Goal: Information Seeking & Learning: Check status

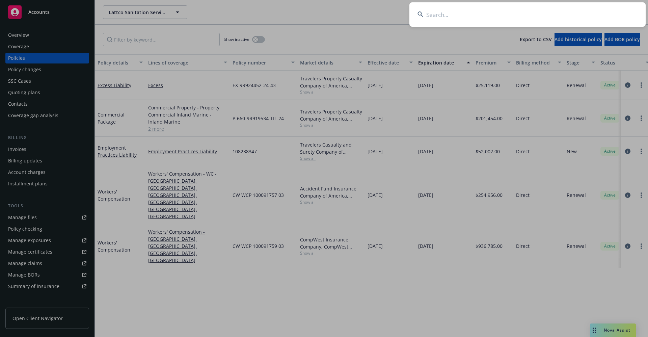
scroll to position [0, 97]
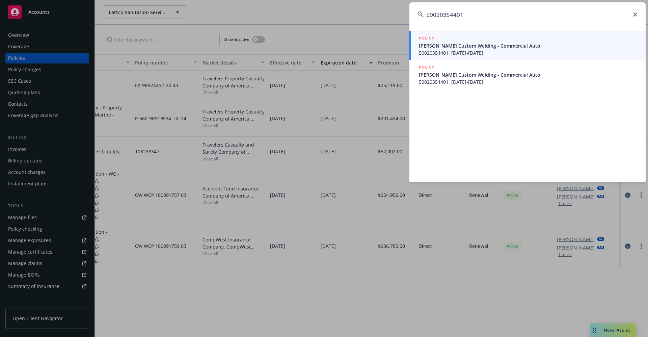
click at [471, 18] on input "50020354401" at bounding box center [527, 14] width 236 height 24
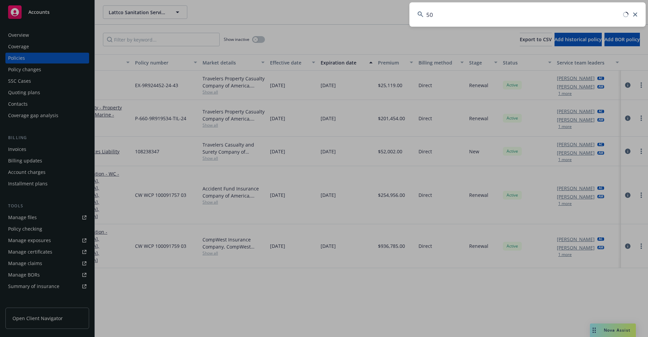
type input "5"
paste input "Trinity Transportation Solutions, LLC"
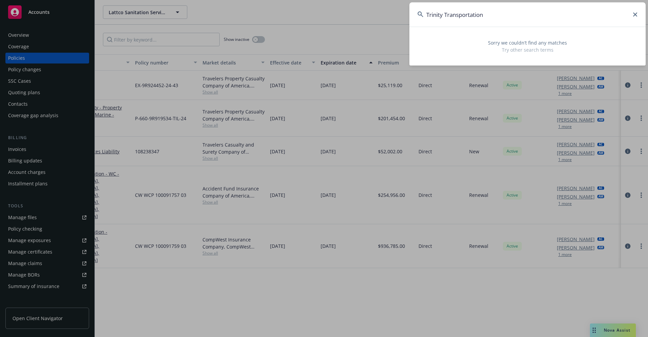
drag, startPoint x: 503, startPoint y: 13, endPoint x: 400, endPoint y: 13, distance: 103.2
click at [400, 13] on div "Trinity Transportation Sorry we couldn’t find any matches Try other search terms" at bounding box center [324, 168] width 648 height 337
paste input "C & C Roadside Assistance Inc"
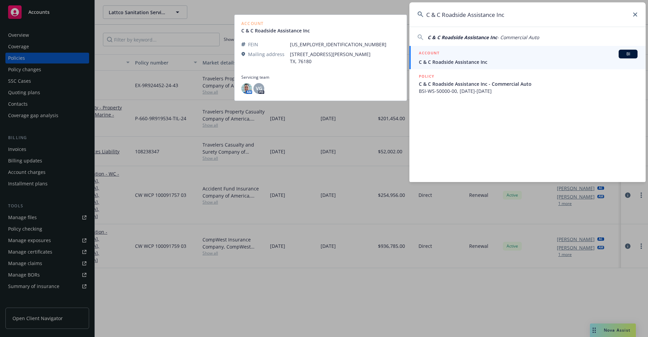
type input "C & C Roadside Assistance Inc"
click at [459, 62] on span "C & C Roadside Assistance Inc" at bounding box center [528, 61] width 219 height 7
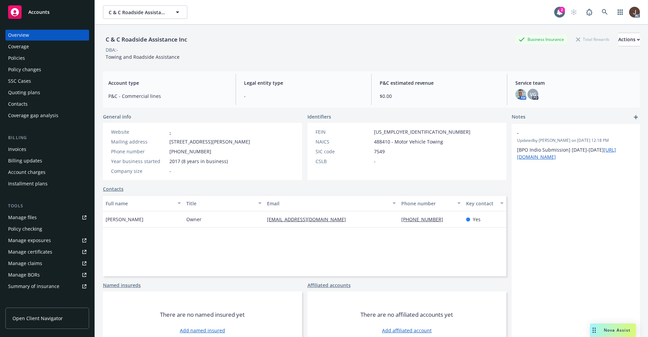
click at [13, 57] on div "Policies" at bounding box center [16, 58] width 17 height 11
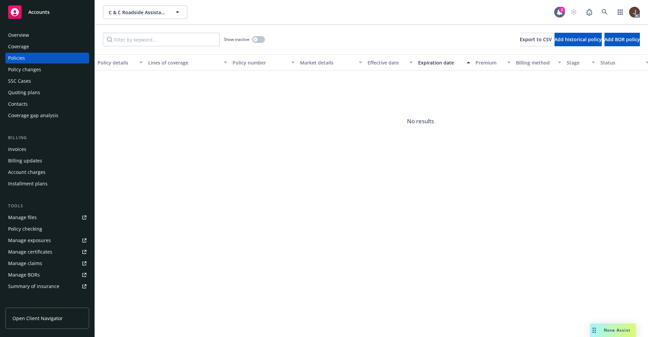
click at [257, 35] on div "Show inactive" at bounding box center [244, 39] width 41 height 13
click at [257, 36] on button "button" at bounding box center [258, 39] width 13 height 7
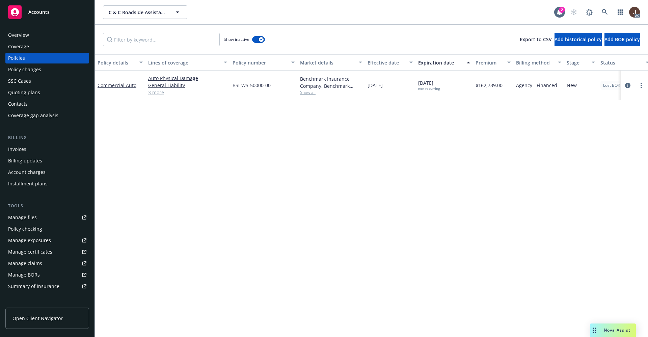
click at [300, 43] on div "Show inactive Export to CSV Add historical policy Add BOR policy" at bounding box center [371, 40] width 553 height 30
click at [285, 154] on div "Policy details Lines of coverage Policy number Market details Effective date Ex…" at bounding box center [371, 195] width 553 height 282
click at [19, 221] on div "Manage files" at bounding box center [22, 217] width 29 height 11
click at [257, 169] on div "Policy details Lines of coverage Policy number Market details Effective date Ex…" at bounding box center [371, 195] width 553 height 282
click at [22, 96] on div "Quoting plans" at bounding box center [24, 92] width 32 height 11
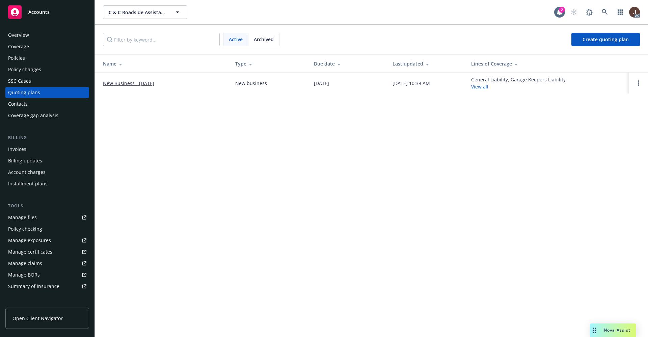
click at [22, 33] on div "Overview" at bounding box center [18, 35] width 21 height 11
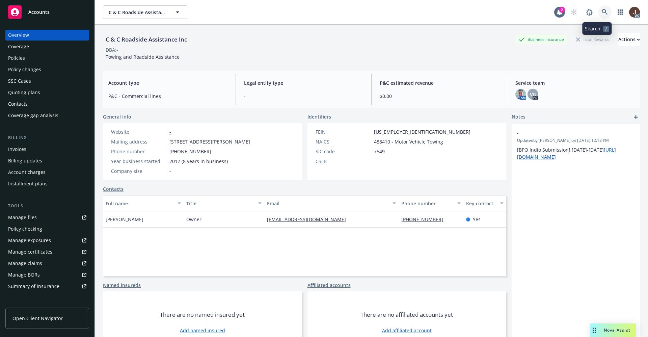
click at [601, 12] on icon at bounding box center [604, 12] width 6 height 6
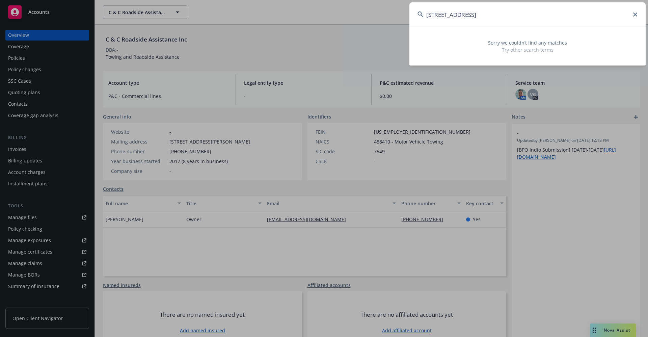
drag, startPoint x: 518, startPoint y: 12, endPoint x: 395, endPoint y: 12, distance: 122.8
click at [395, 12] on div "[GEOGRAPHIC_DATA] Sorry we couldn’t find any matches Try other search terms" at bounding box center [324, 168] width 648 height 337
paste input "[PERSON_NAME]"
click at [449, 13] on input "[PERSON_NAME]" at bounding box center [527, 14] width 236 height 24
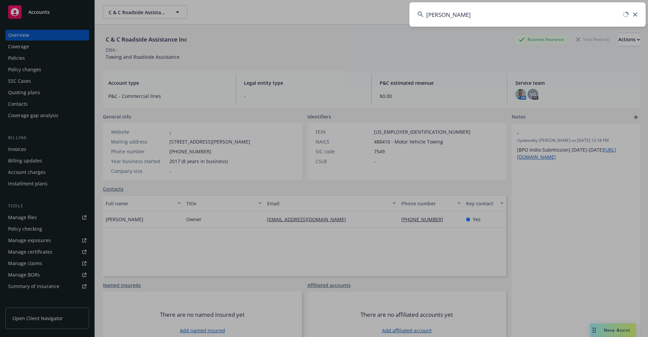
click at [449, 13] on input "[PERSON_NAME]" at bounding box center [527, 14] width 236 height 24
click at [456, 15] on input "[PERSON_NAME]" at bounding box center [527, 14] width 236 height 24
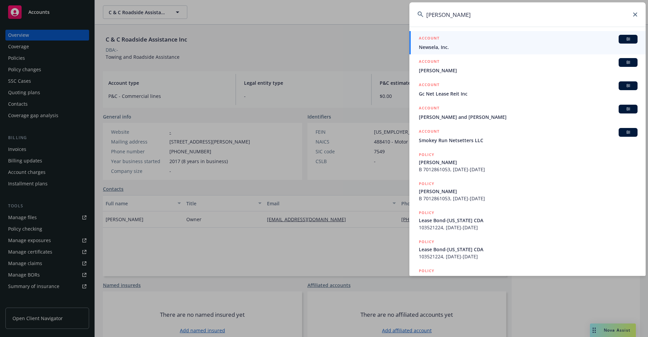
click at [449, 15] on input "[PERSON_NAME]" at bounding box center [527, 14] width 236 height 24
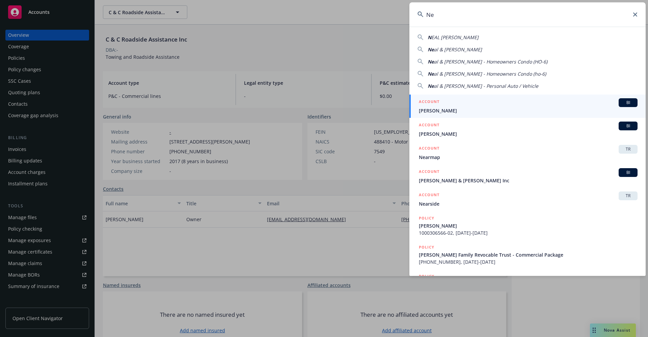
type input "N"
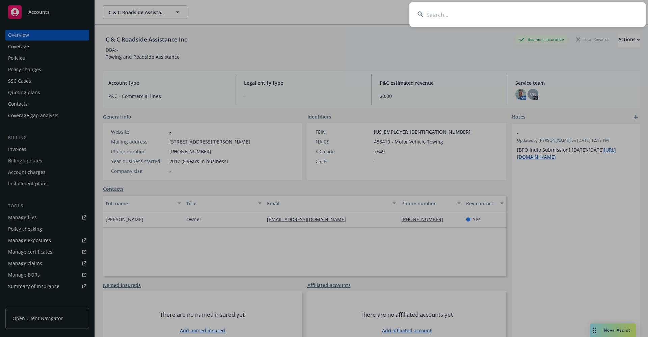
paste input "FAcTwoRKS LLc"
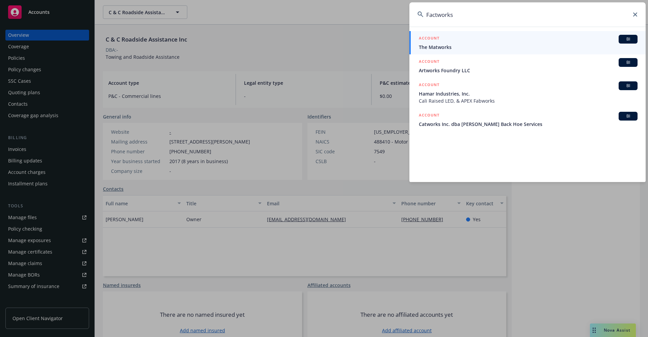
drag, startPoint x: 457, startPoint y: 16, endPoint x: 416, endPoint y: 13, distance: 41.6
click at [416, 13] on input "Factworks" at bounding box center [527, 14] width 236 height 24
type input "Factworks"
click at [472, 19] on input "Factworks" at bounding box center [527, 14] width 236 height 24
drag, startPoint x: 459, startPoint y: 15, endPoint x: 418, endPoint y: 15, distance: 40.8
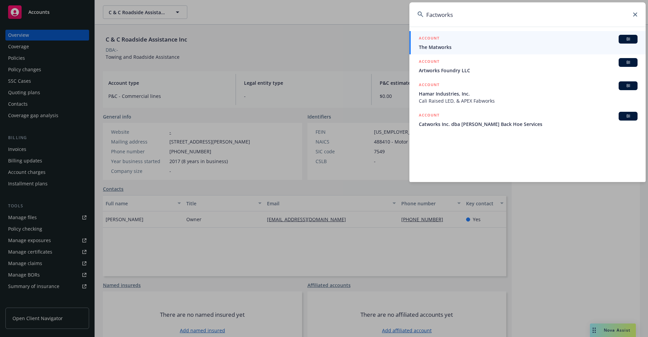
click at [418, 15] on div "Factworks" at bounding box center [527, 14] width 236 height 24
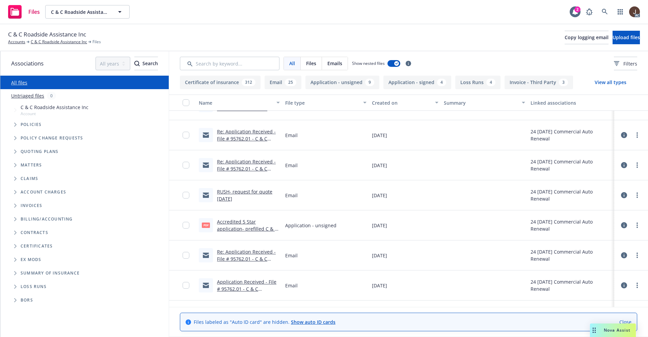
scroll to position [152, 0]
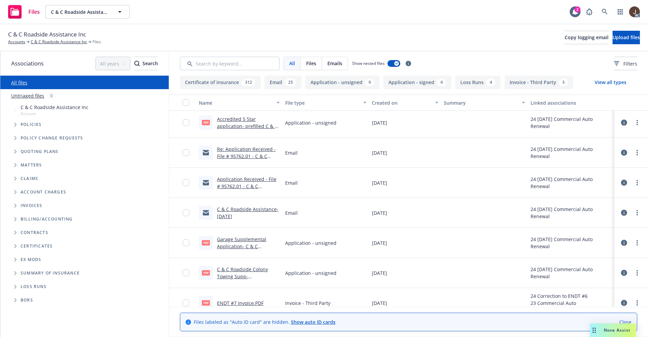
click at [323, 33] on div "C & C Roadside Assistance Inc Accounts C & C Roadside Assistance Inc Files Copy…" at bounding box center [324, 37] width 632 height 15
